Goal: Information Seeking & Learning: Learn about a topic

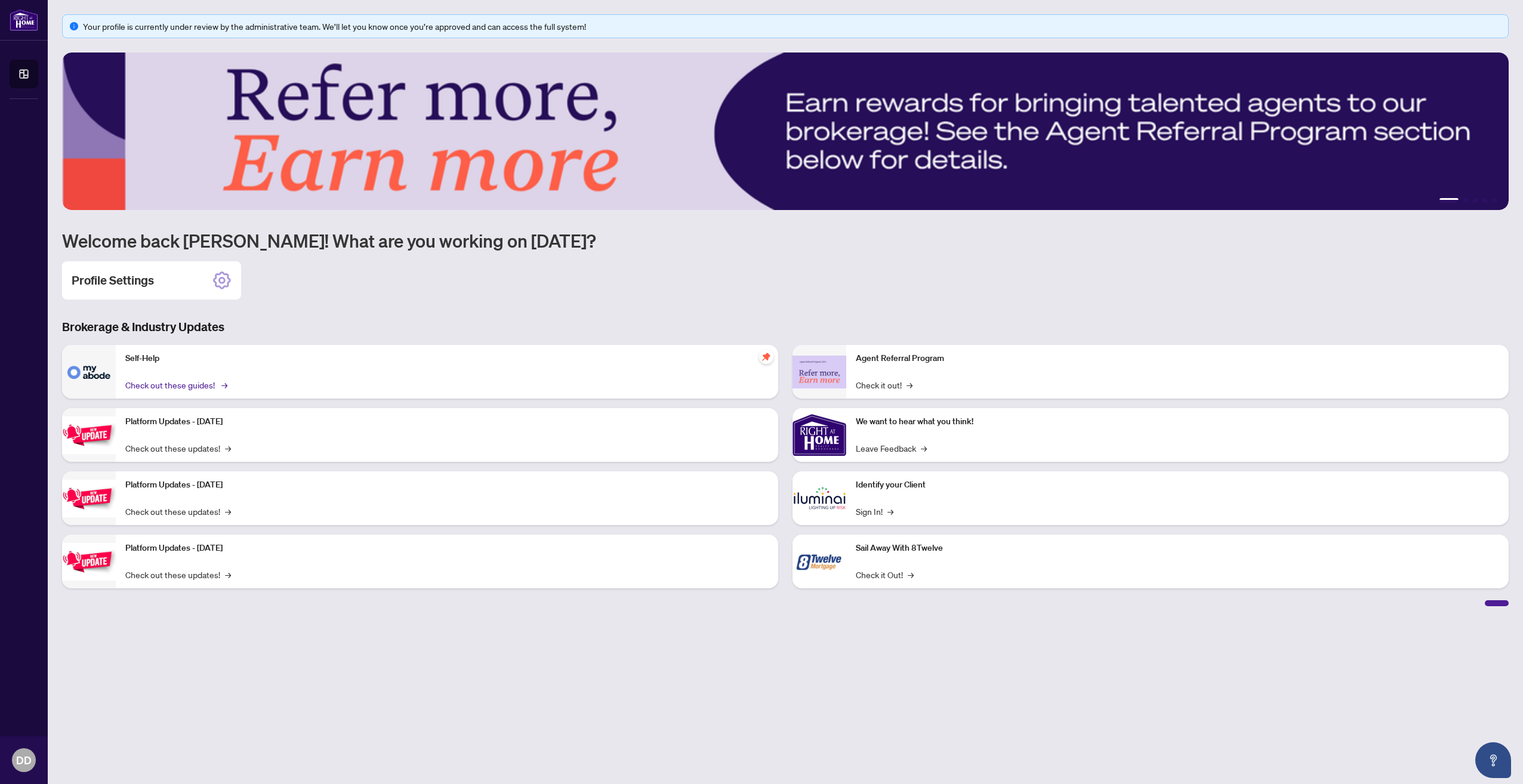
click at [140, 383] on link "Check out these guides! →" at bounding box center [175, 385] width 100 height 13
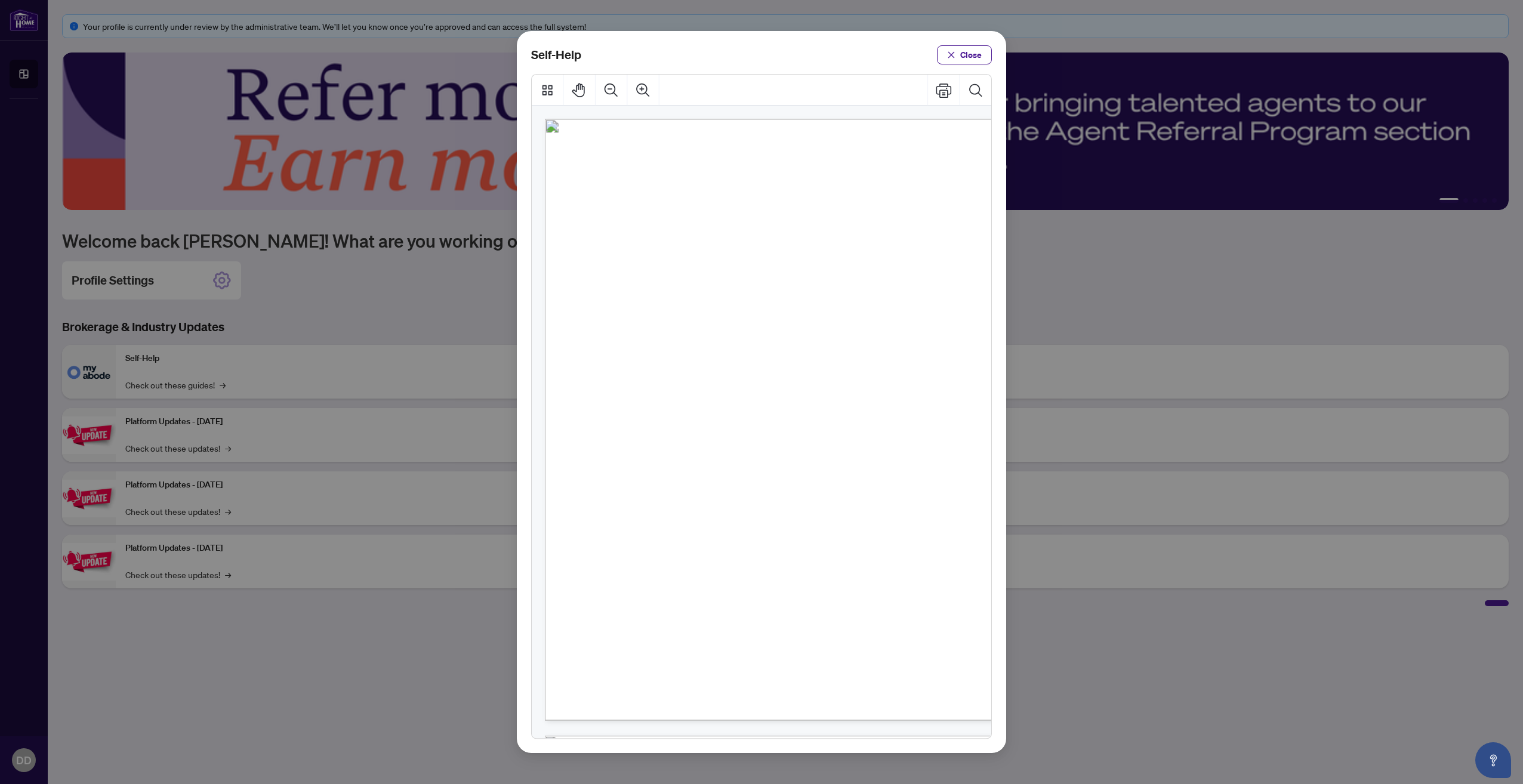
click at [232, 305] on div "Self-Help Close" at bounding box center [761, 392] width 1523 height 784
click at [169, 450] on div "Self-Help Close" at bounding box center [761, 392] width 1523 height 784
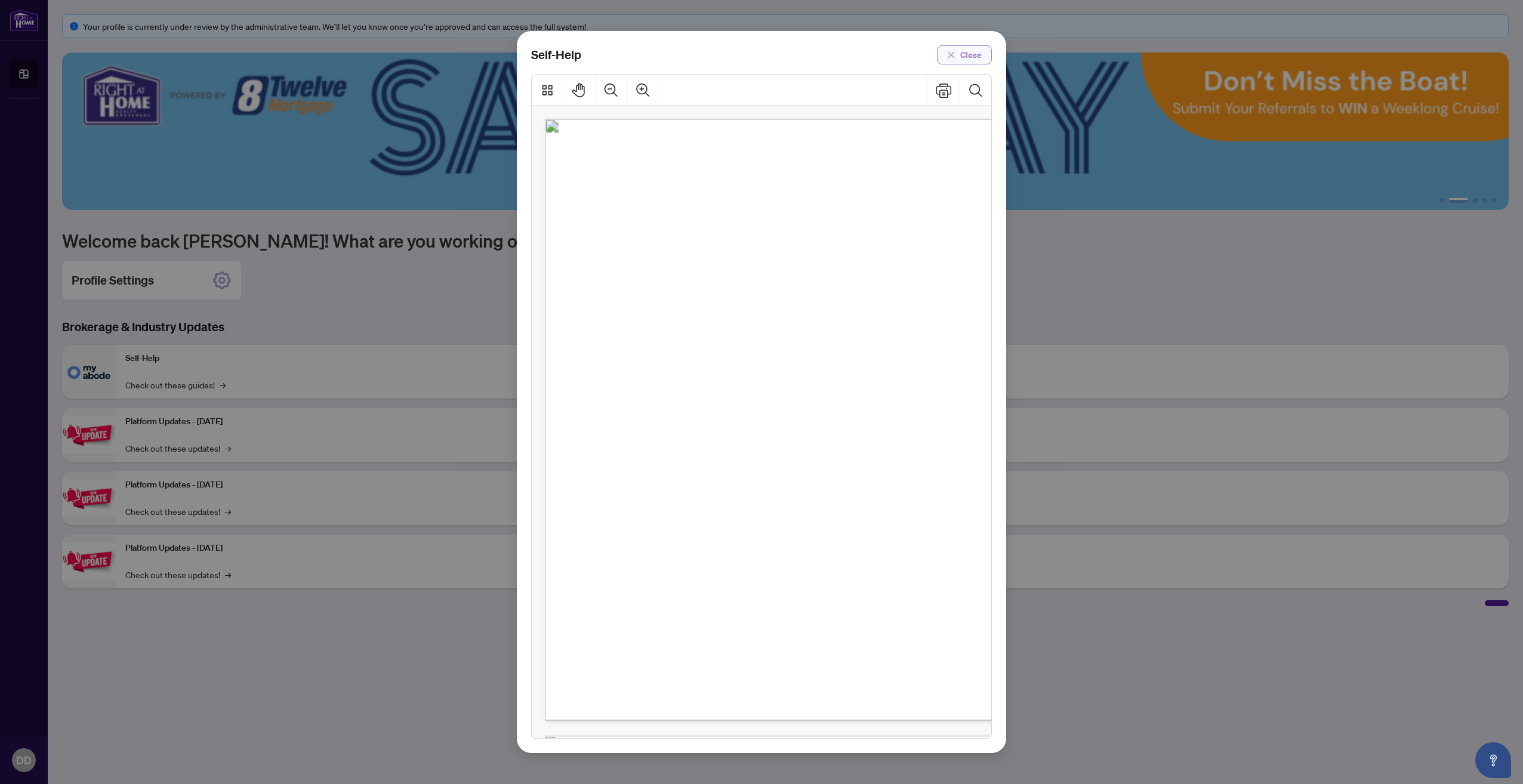
click at [963, 48] on span "Close" at bounding box center [971, 54] width 21 height 19
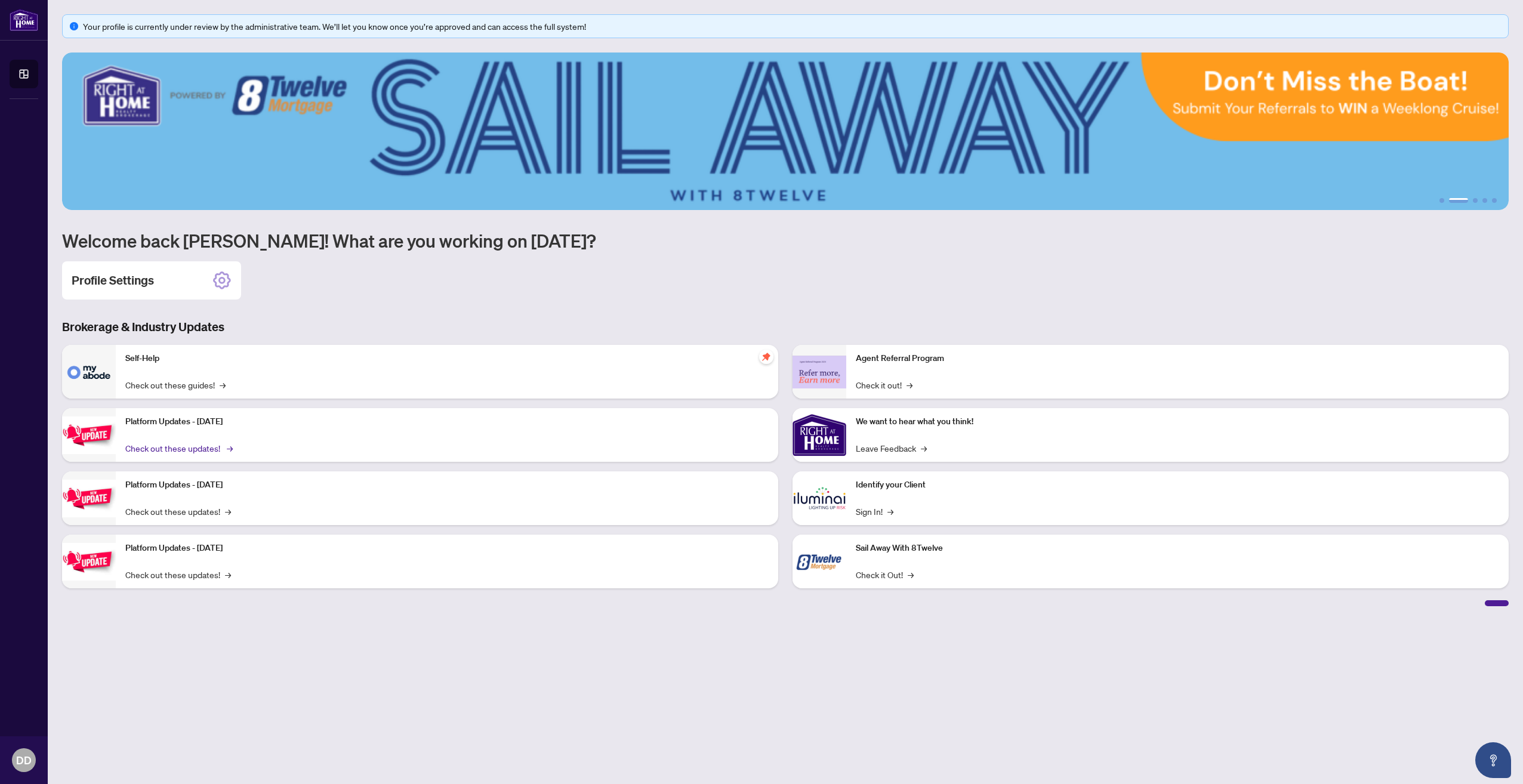
click at [227, 448] on span "→" at bounding box center [229, 448] width 6 height 13
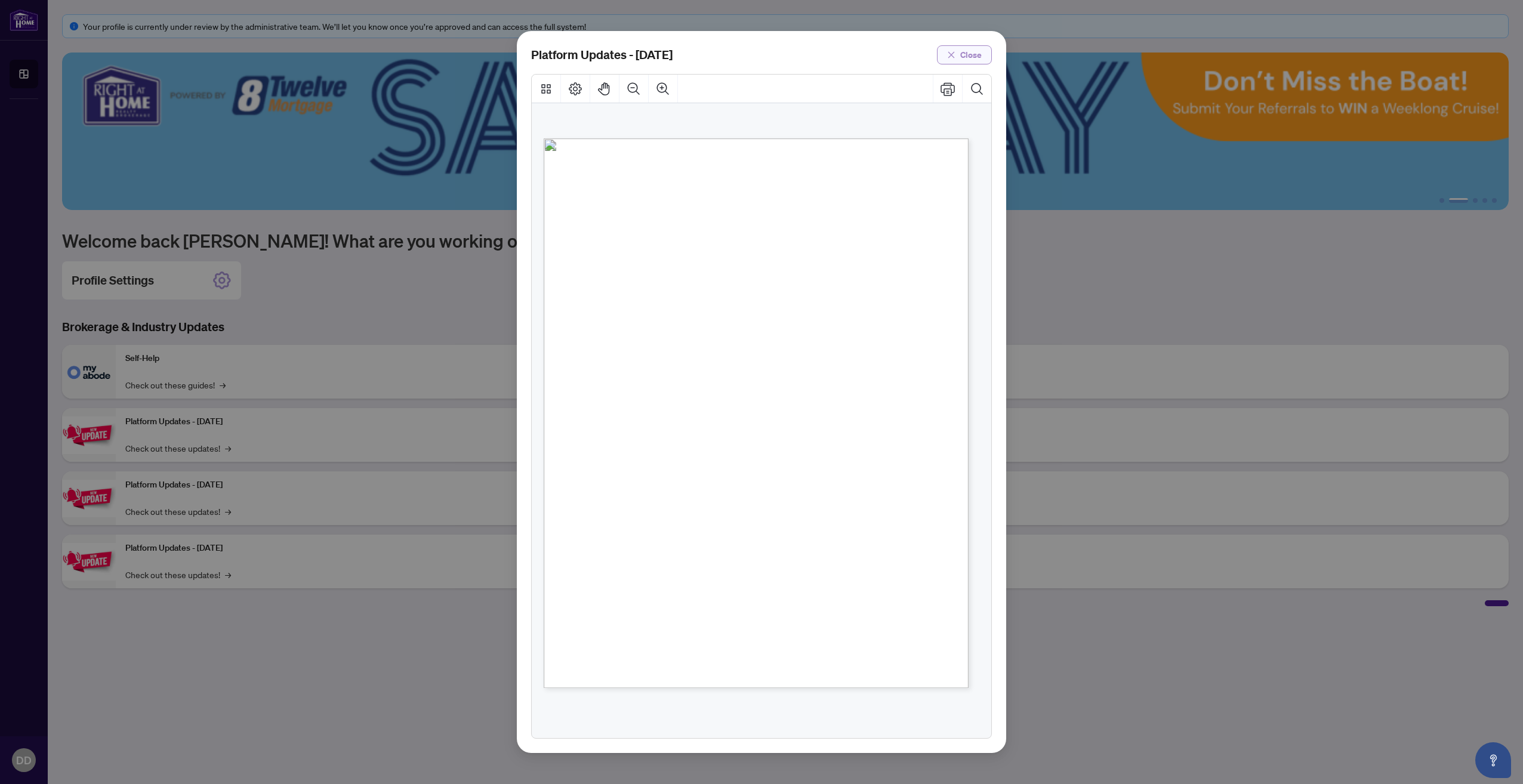
click at [963, 54] on span "Close" at bounding box center [971, 54] width 21 height 19
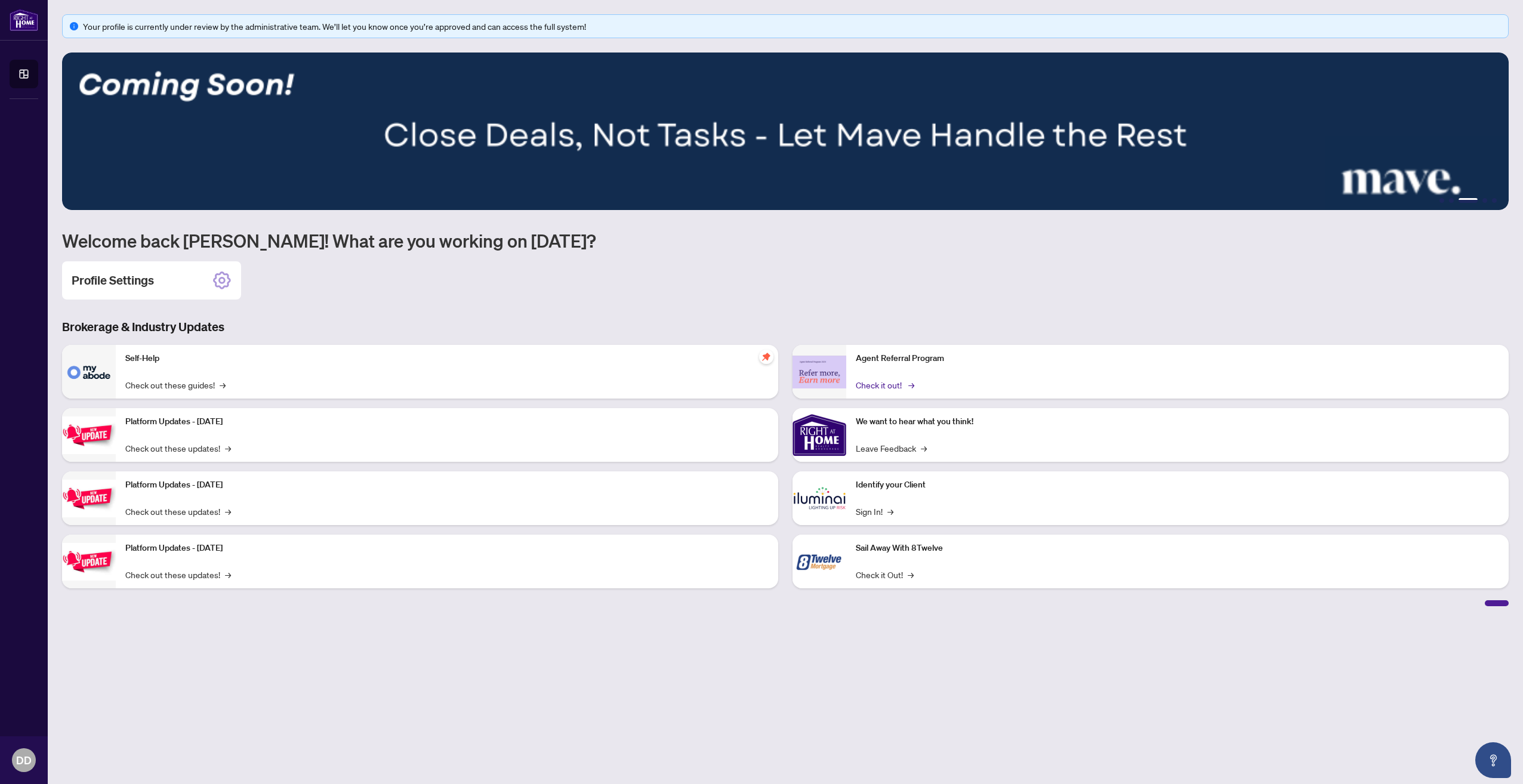
click at [902, 386] on link "Check it out! →" at bounding box center [884, 385] width 56 height 13
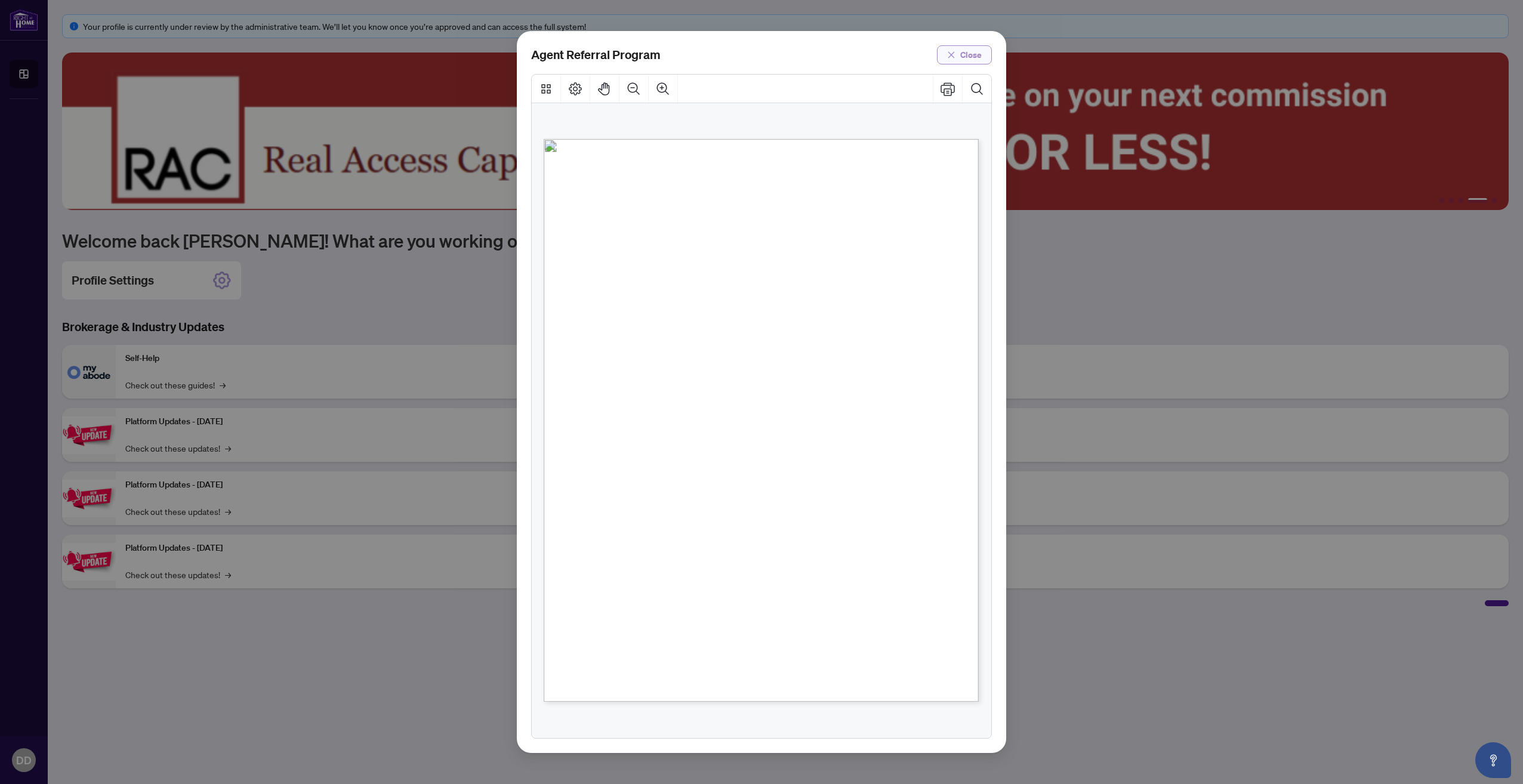
click at [961, 50] on button "Close" at bounding box center [964, 54] width 55 height 19
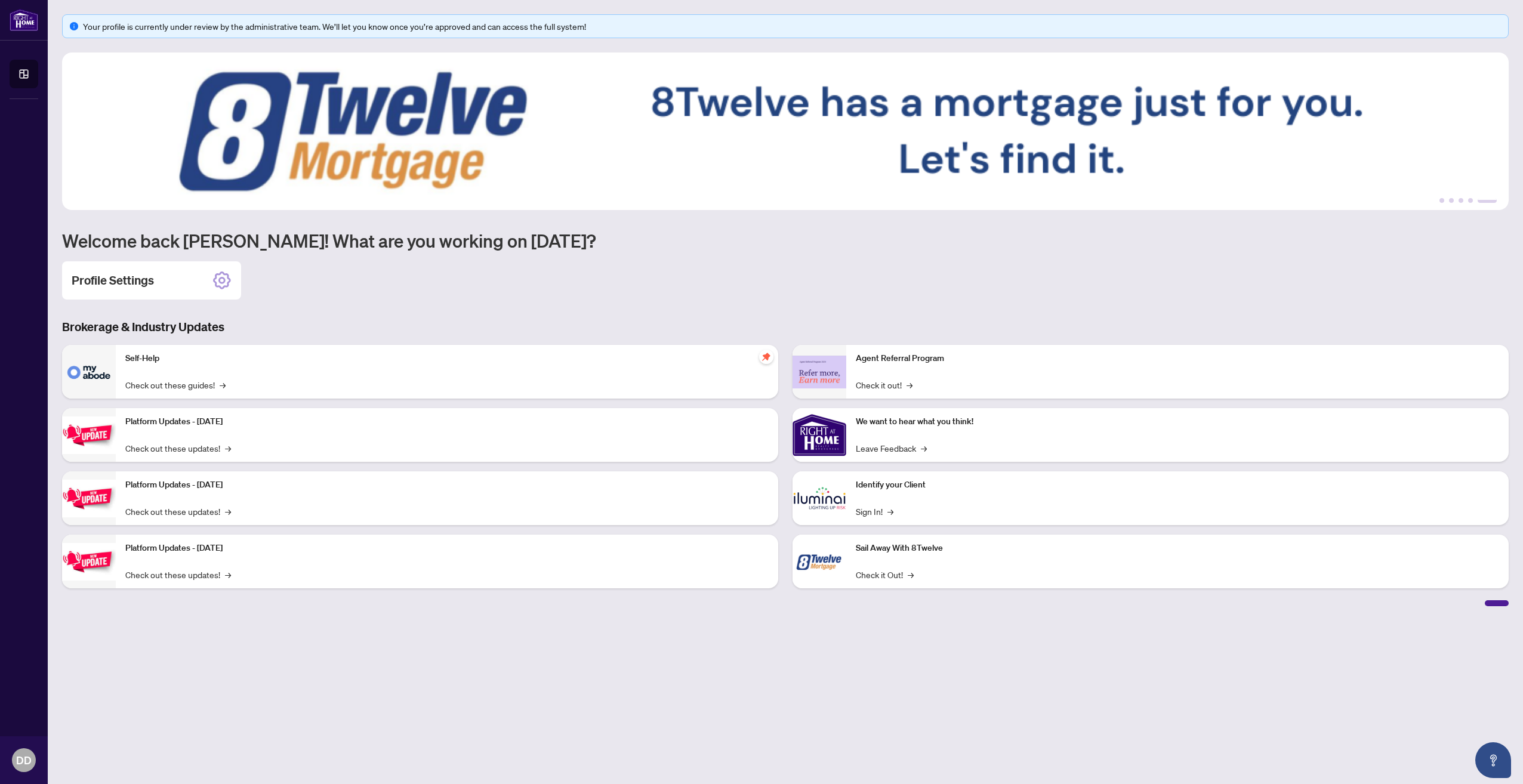
click at [879, 485] on p "Identify your Client" at bounding box center [1178, 485] width 643 height 13
click at [878, 510] on link "Sign In! →" at bounding box center [875, 511] width 38 height 13
